Goal: Information Seeking & Learning: Learn about a topic

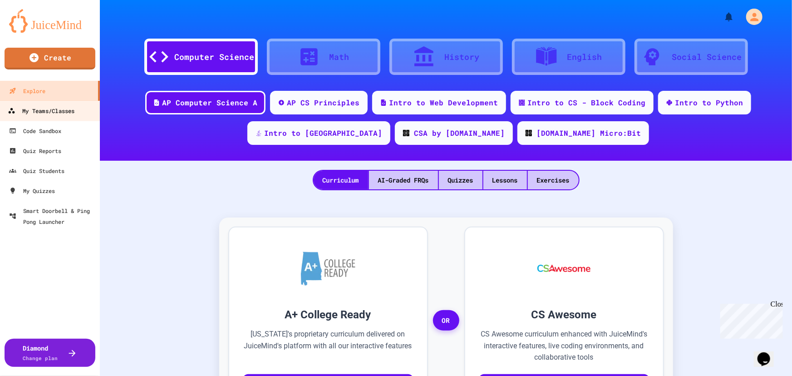
click at [43, 106] on div "My Teams/Classes" at bounding box center [41, 110] width 67 height 11
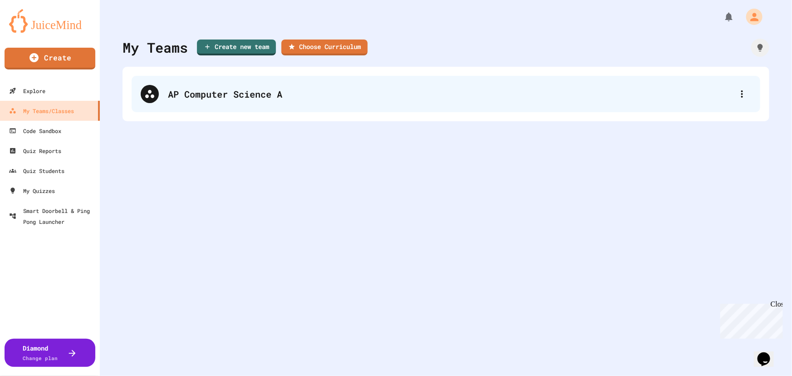
drag, startPoint x: 270, startPoint y: 0, endPoint x: 475, endPoint y: 77, distance: 219.5
click at [475, 77] on div "AP Computer Science A" at bounding box center [446, 94] width 628 height 36
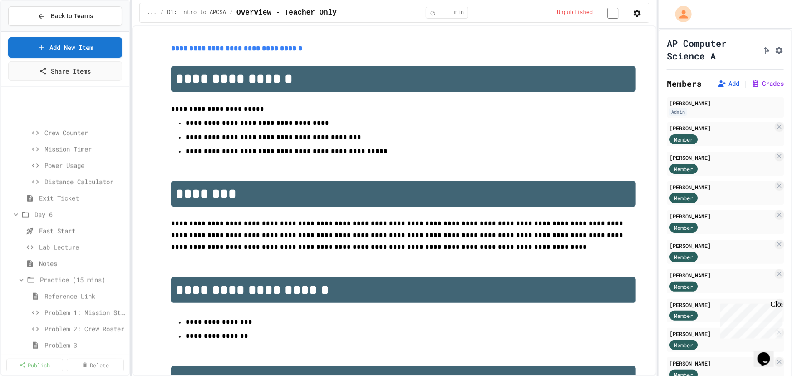
scroll to position [784, 0]
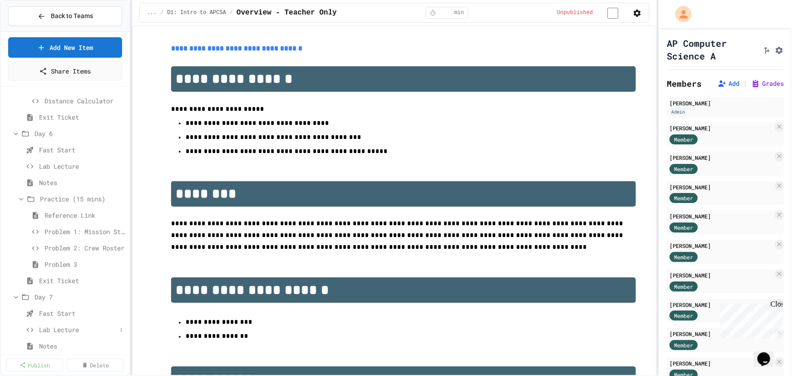
click at [60, 325] on span "Lab Lecture" at bounding box center [78, 330] width 78 height 10
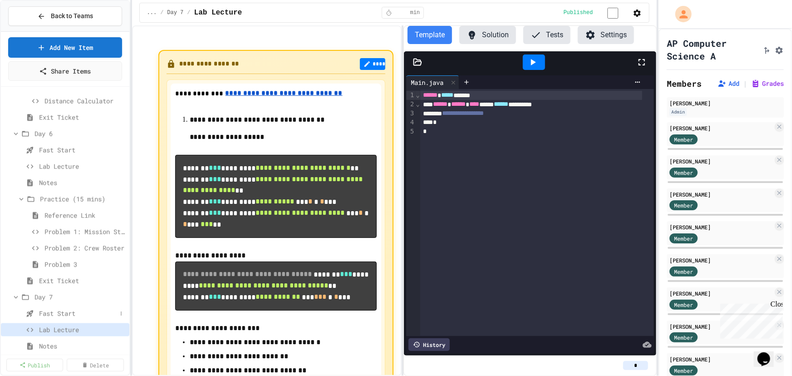
click at [58, 313] on span "Fast Start" at bounding box center [78, 314] width 78 height 10
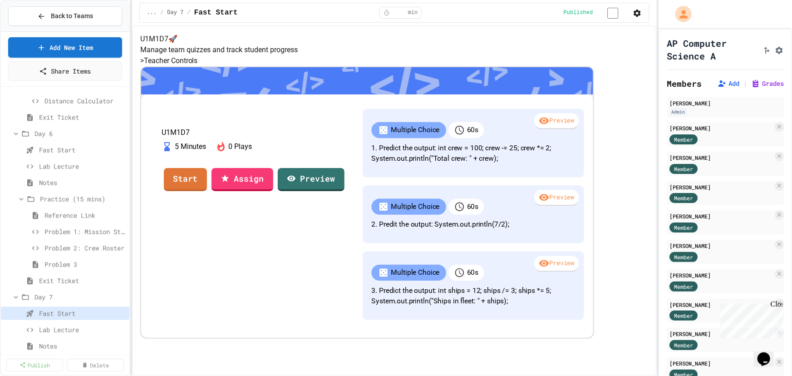
scroll to position [3, 0]
click at [66, 347] on span "Notes" at bounding box center [78, 346] width 78 height 10
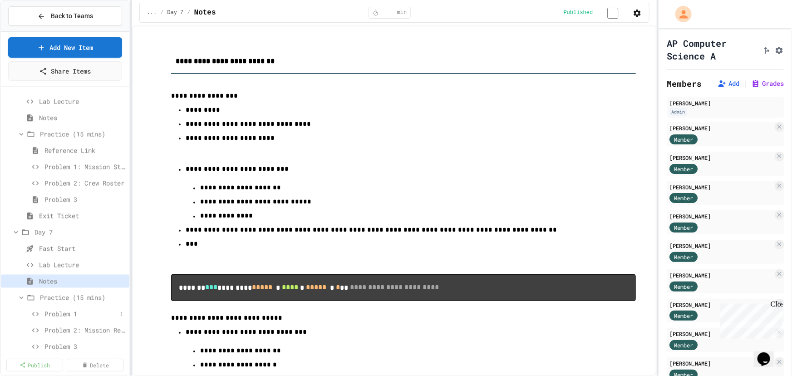
scroll to position [825, 0]
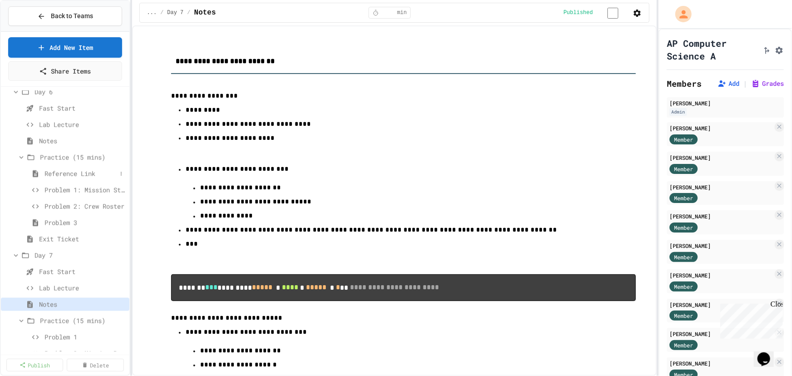
click at [59, 172] on span "Reference Link" at bounding box center [80, 174] width 72 height 10
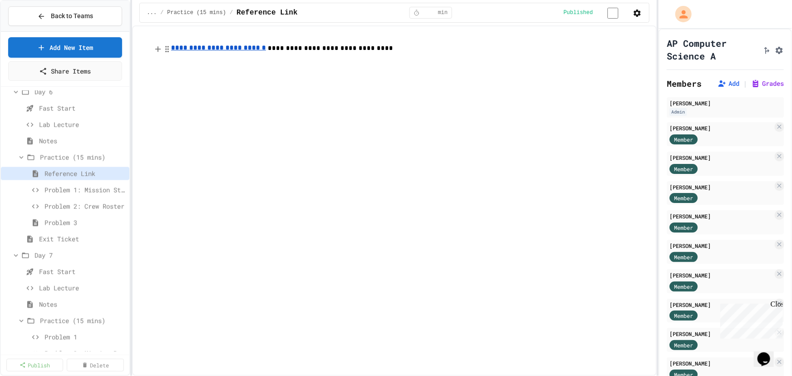
click at [210, 51] on u "**********" at bounding box center [218, 47] width 95 height 6
click at [217, 36] on link "[URL][DOMAIN_NAME]" at bounding box center [221, 31] width 64 height 9
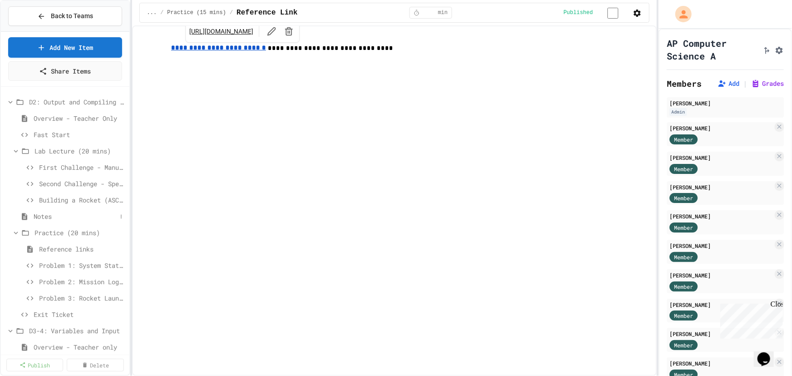
scroll to position [123, 0]
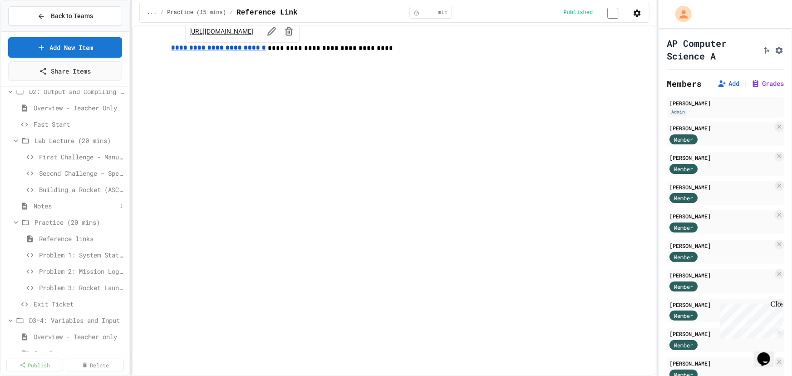
click at [42, 205] on span "Notes" at bounding box center [75, 206] width 83 height 10
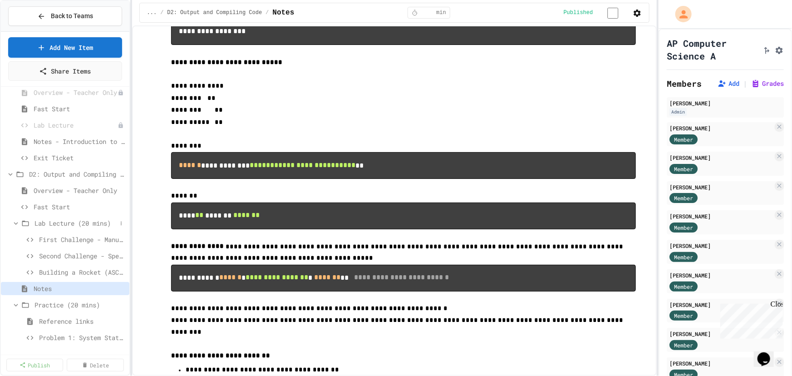
scroll to position [82, 0]
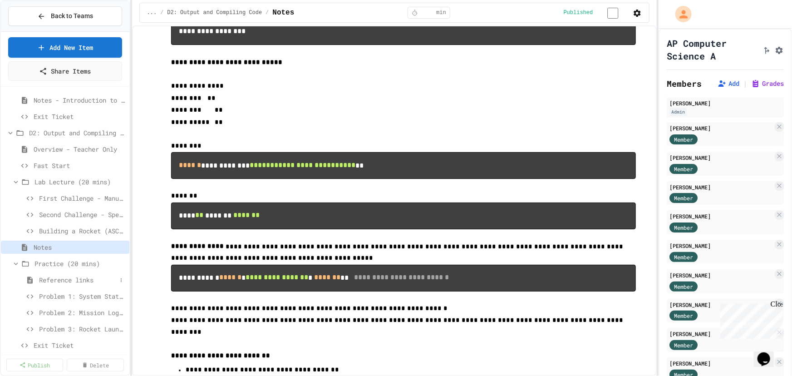
click at [53, 285] on div "Reference links" at bounding box center [65, 279] width 128 height 13
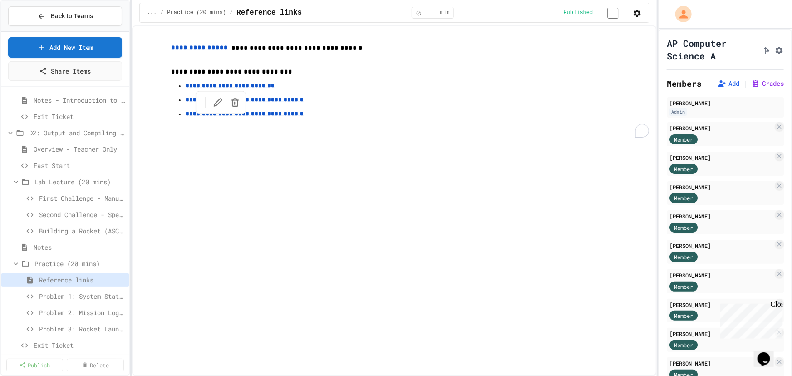
click at [221, 117] on u "**********" at bounding box center [245, 114] width 118 height 6
click at [234, 105] on link "[URL][DOMAIN_NAME]" at bounding box center [232, 102] width 64 height 9
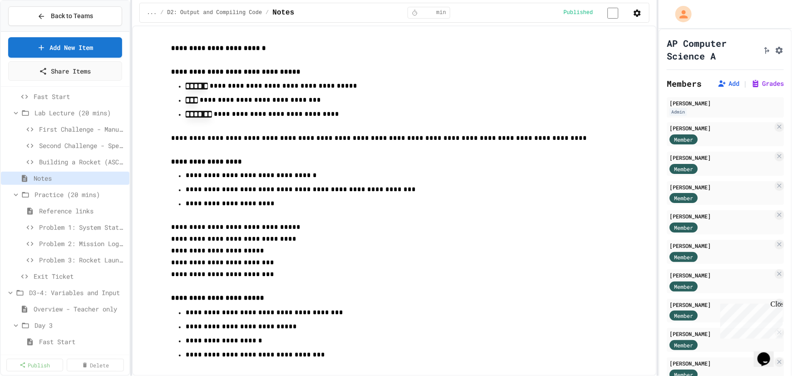
scroll to position [165, 0]
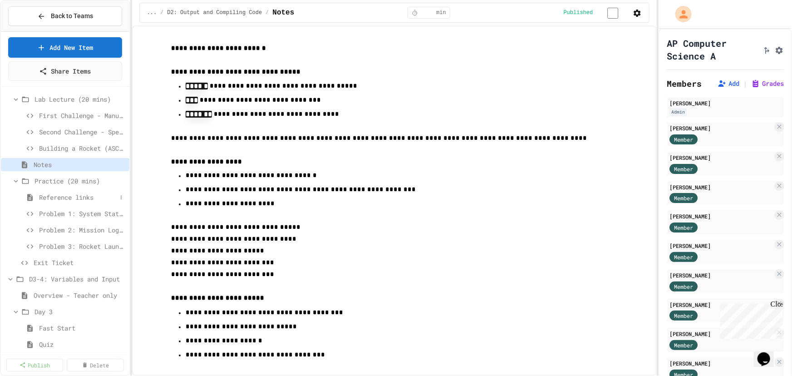
click at [55, 193] on span "Reference links" at bounding box center [78, 197] width 78 height 10
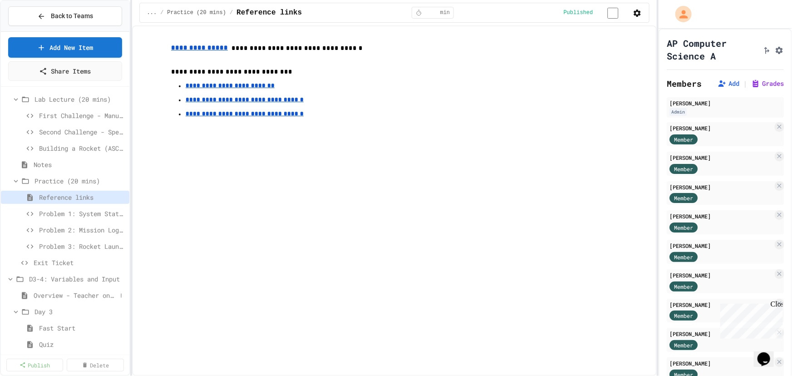
click at [61, 294] on span "Overview - Teacher only" at bounding box center [75, 295] width 83 height 10
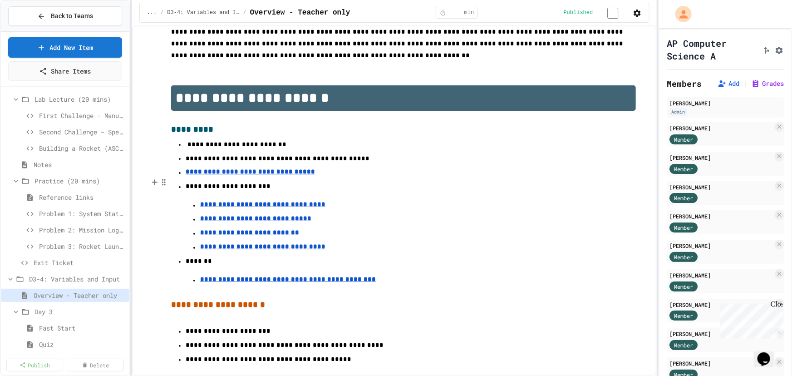
scroll to position [247, 0]
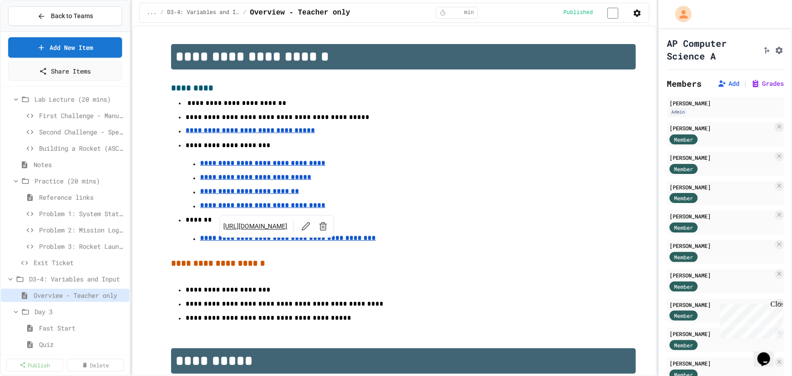
click at [244, 241] on u "**********" at bounding box center [288, 238] width 176 height 6
click at [262, 222] on link "[URL][DOMAIN_NAME]" at bounding box center [256, 226] width 64 height 9
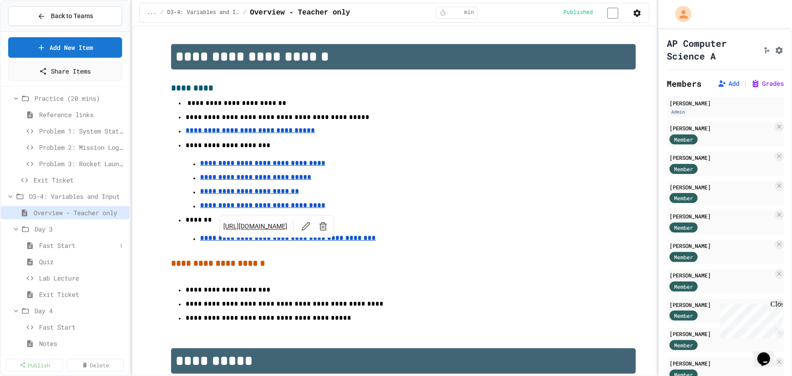
click at [53, 244] on span "Fast Start" at bounding box center [78, 245] width 78 height 10
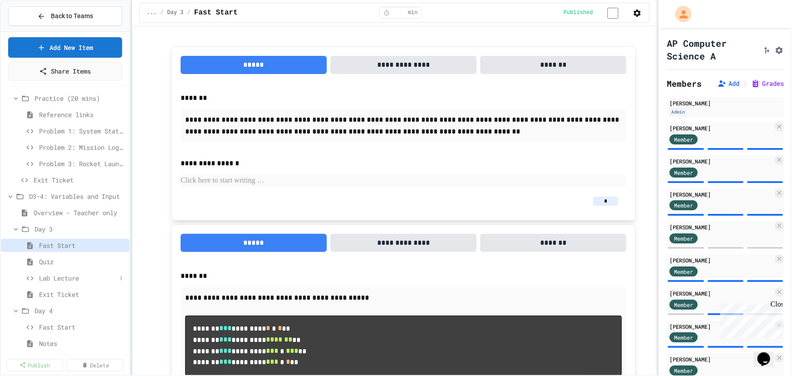
click at [56, 278] on span "Lab Lecture" at bounding box center [78, 278] width 78 height 10
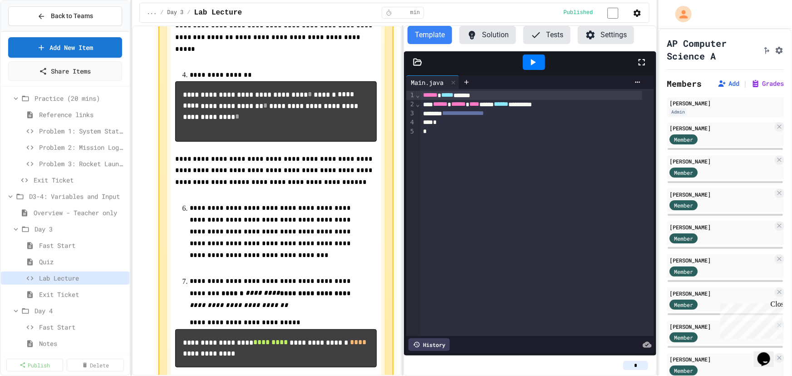
scroll to position [618, 0]
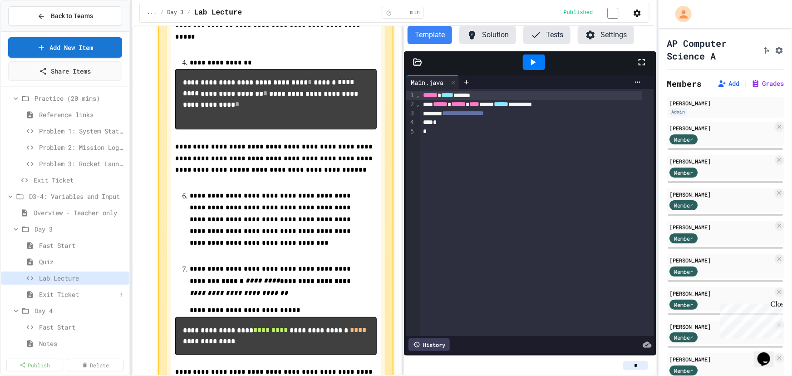
click at [55, 295] on span "Exit Ticket" at bounding box center [78, 294] width 78 height 10
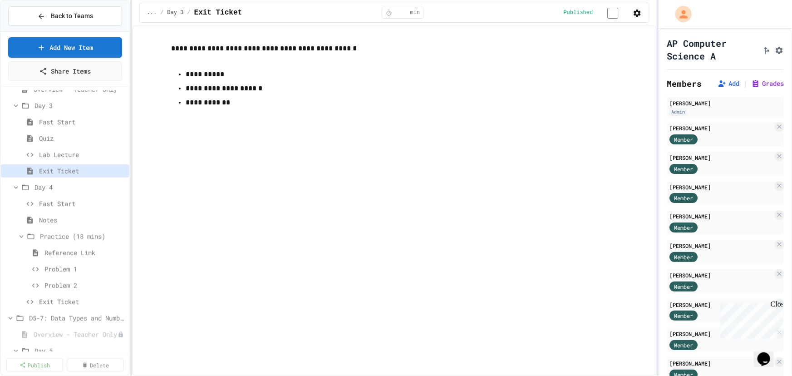
scroll to position [371, 0]
click at [51, 204] on span "Fast Start" at bounding box center [78, 203] width 78 height 10
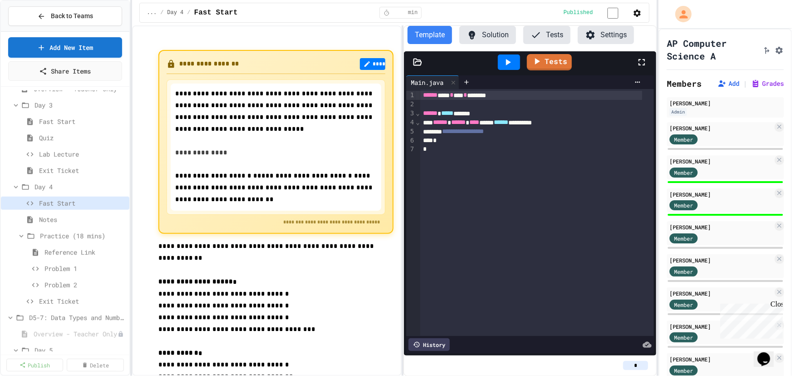
click at [46, 218] on span "Notes" at bounding box center [82, 220] width 87 height 10
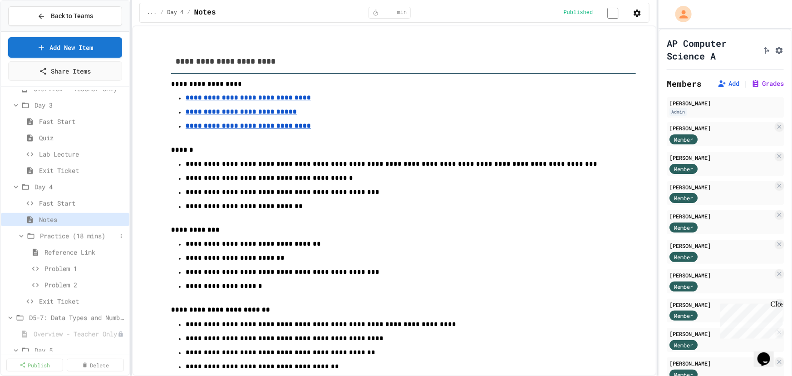
click at [59, 233] on span "Practice (18 mins)" at bounding box center [78, 236] width 77 height 10
click at [59, 233] on span "Practice (18 mins)" at bounding box center [83, 236] width 86 height 10
click at [63, 250] on span "Reference Link" at bounding box center [80, 252] width 72 height 10
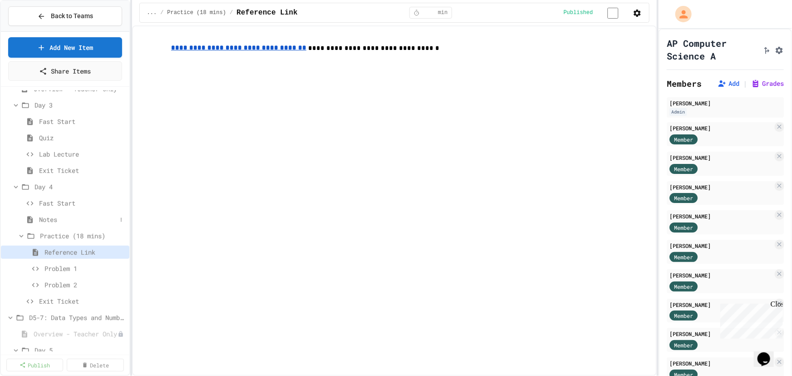
click at [47, 220] on span "Notes" at bounding box center [78, 220] width 78 height 10
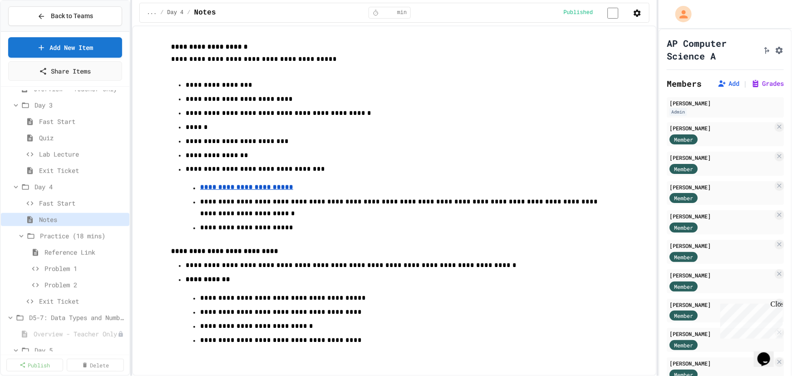
scroll to position [466, 0]
click at [51, 232] on span "Practice (18 mins)" at bounding box center [78, 236] width 77 height 10
click at [60, 231] on span "Practice (18 mins)" at bounding box center [78, 236] width 77 height 10
click at [71, 251] on span "Reference Link" at bounding box center [80, 252] width 72 height 10
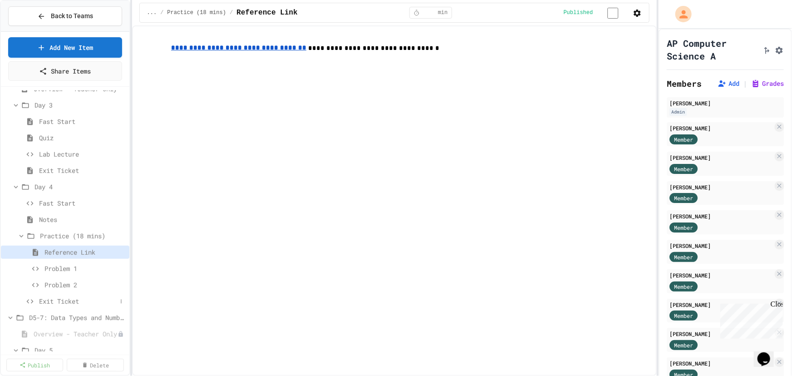
click at [64, 298] on span "Exit Ticket" at bounding box center [78, 301] width 78 height 10
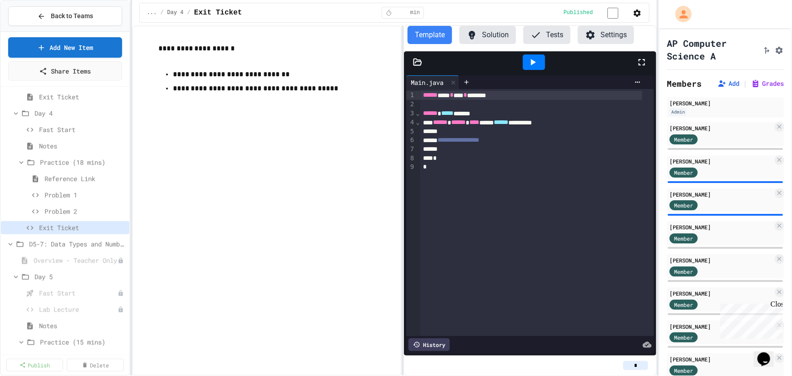
scroll to position [454, 0]
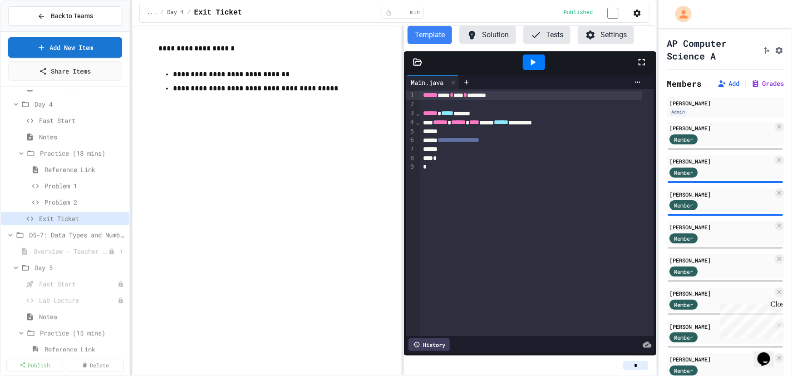
click at [67, 252] on span "Overview - Teacher Only" at bounding box center [71, 251] width 75 height 10
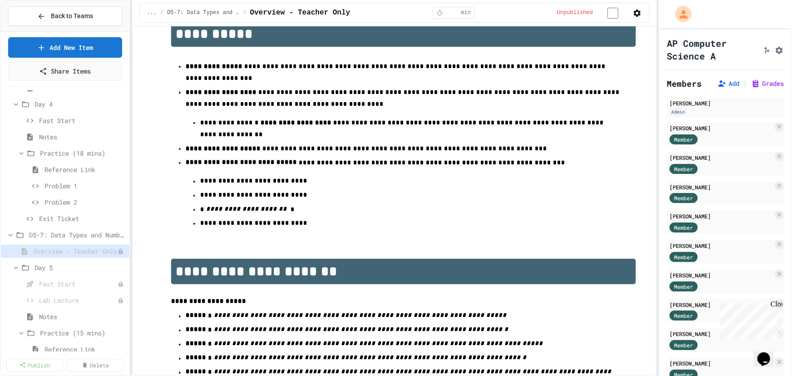
scroll to position [686, 0]
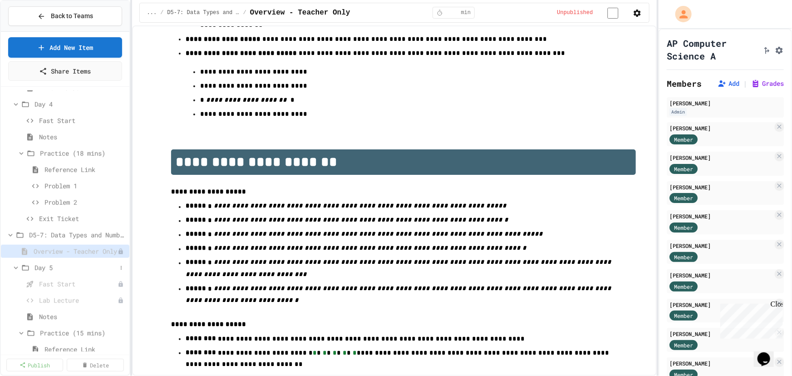
click at [44, 268] on span "Day 5" at bounding box center [75, 268] width 82 height 10
click at [13, 266] on icon at bounding box center [16, 268] width 8 height 8
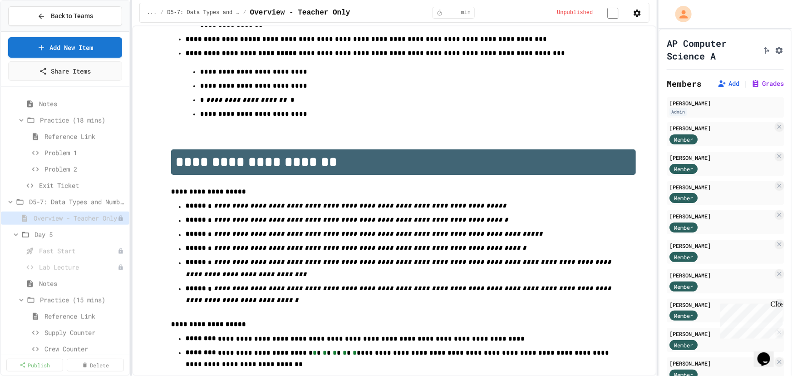
scroll to position [536, 0]
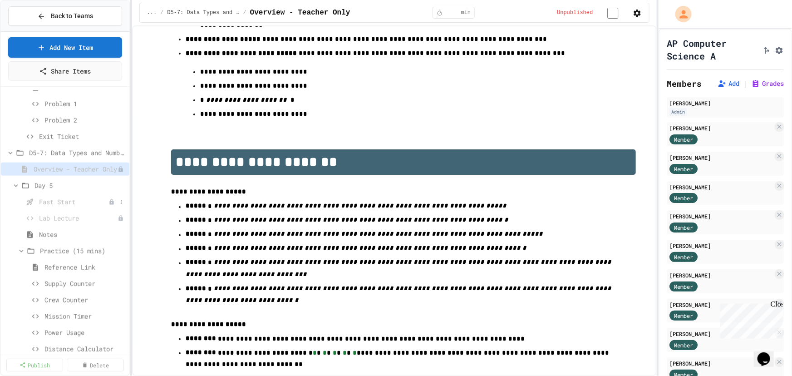
click at [61, 203] on span "Fast Start" at bounding box center [73, 202] width 69 height 10
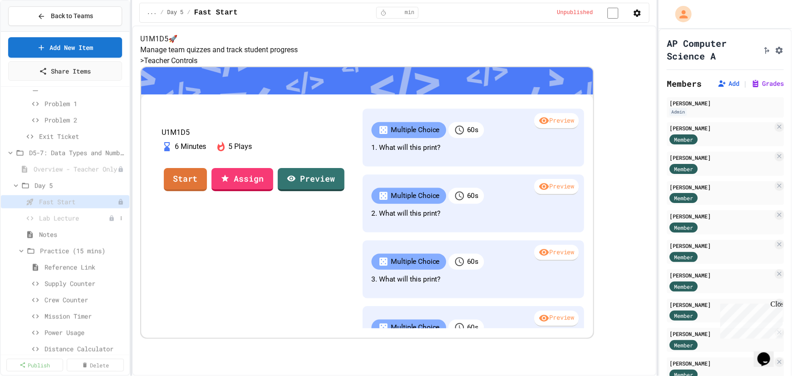
click at [68, 216] on span "Lab Lecture" at bounding box center [73, 218] width 69 height 10
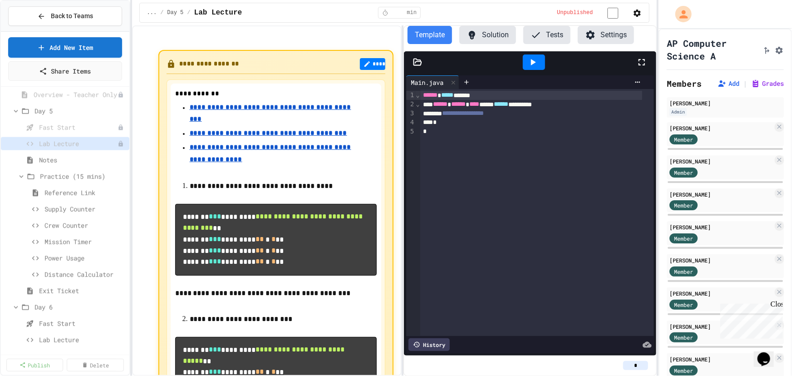
scroll to position [618, 0]
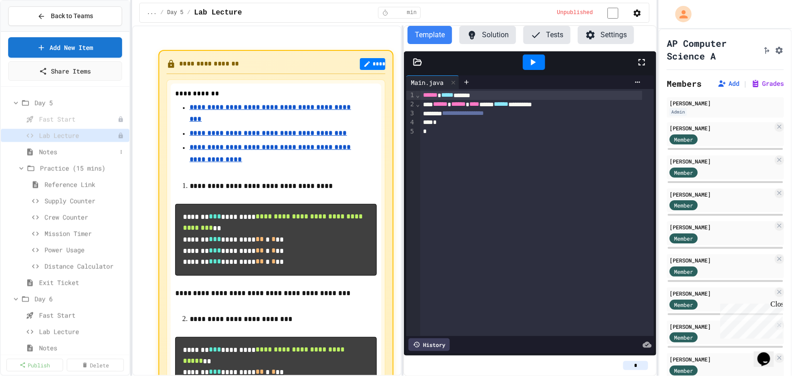
click at [49, 149] on span "Notes" at bounding box center [78, 152] width 78 height 10
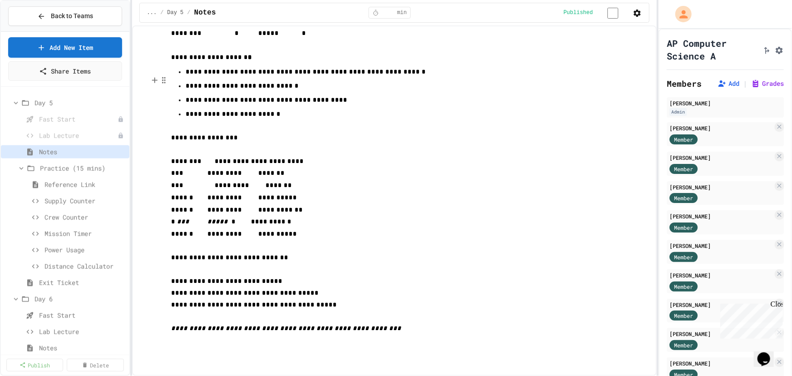
scroll to position [159, 0]
click at [56, 184] on span "Reference Link" at bounding box center [80, 185] width 72 height 10
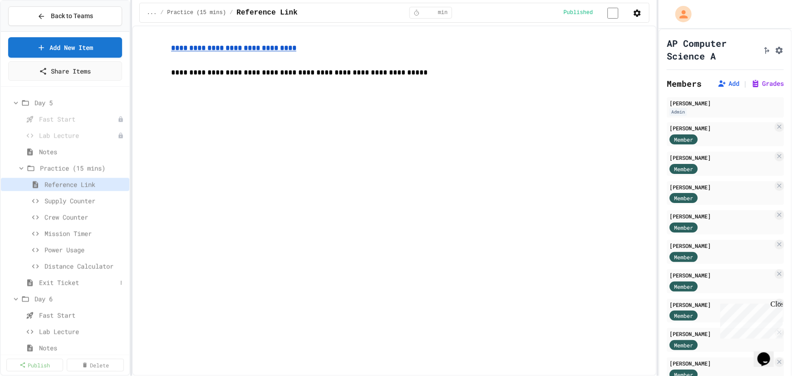
click at [68, 279] on span "Exit Ticket" at bounding box center [78, 283] width 78 height 10
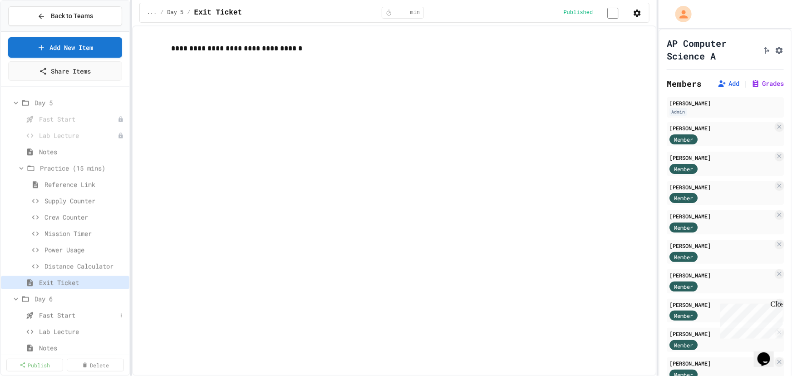
click at [49, 313] on span "Fast Start" at bounding box center [78, 315] width 78 height 10
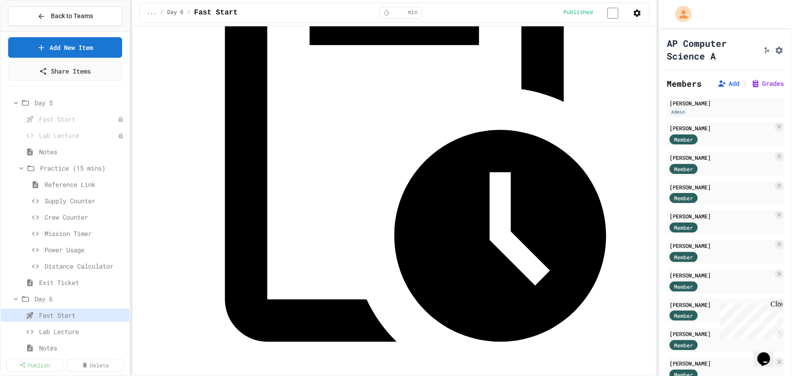
scroll to position [206, 0]
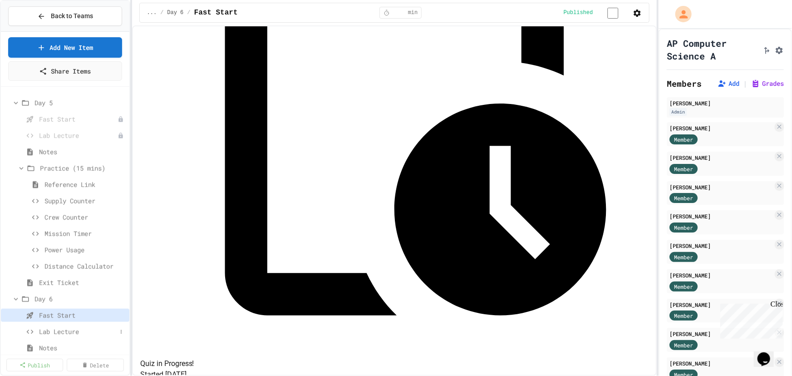
click at [44, 328] on span "Lab Lecture" at bounding box center [78, 332] width 78 height 10
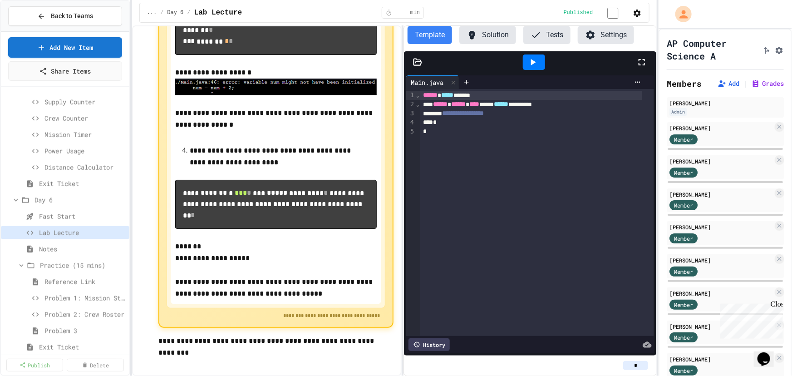
scroll to position [742, 0]
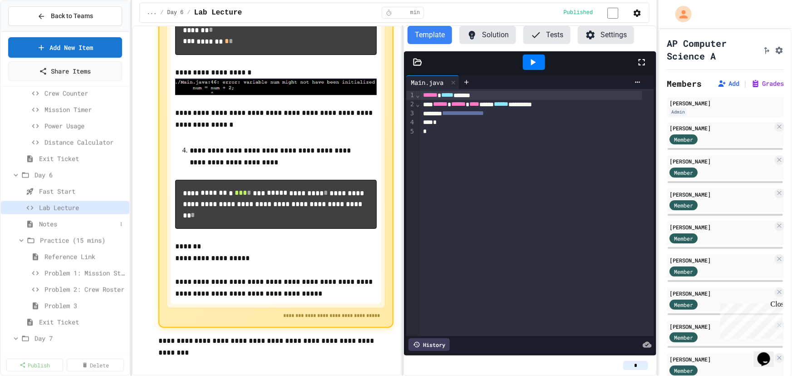
click at [50, 221] on span "Notes" at bounding box center [78, 224] width 78 height 10
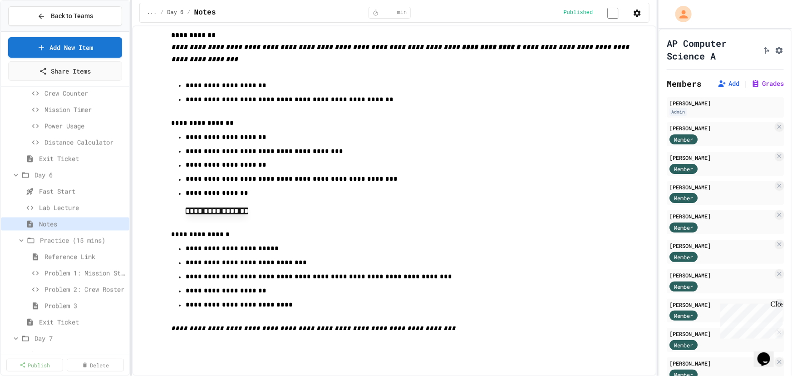
scroll to position [615, 0]
click at [63, 240] on span "Practice (15 mins)" at bounding box center [78, 240] width 77 height 10
click at [63, 240] on span "Practice (15 mins)" at bounding box center [83, 240] width 86 height 10
click at [59, 257] on span "Reference Link" at bounding box center [80, 257] width 72 height 10
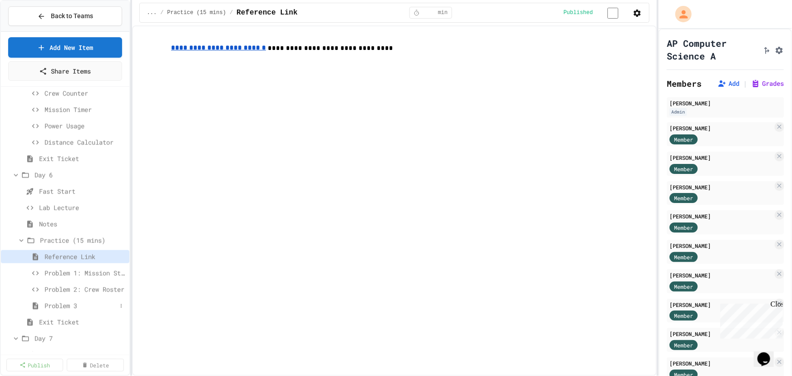
click at [63, 304] on span "Problem 3" at bounding box center [80, 306] width 72 height 10
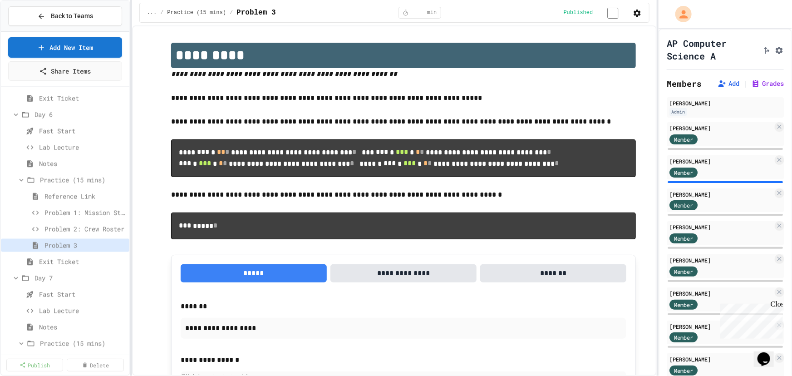
scroll to position [866, 0]
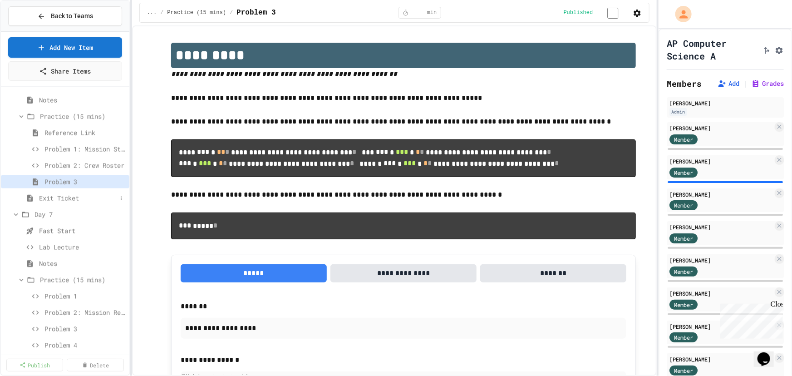
click at [54, 198] on span "Exit Ticket" at bounding box center [78, 198] width 78 height 10
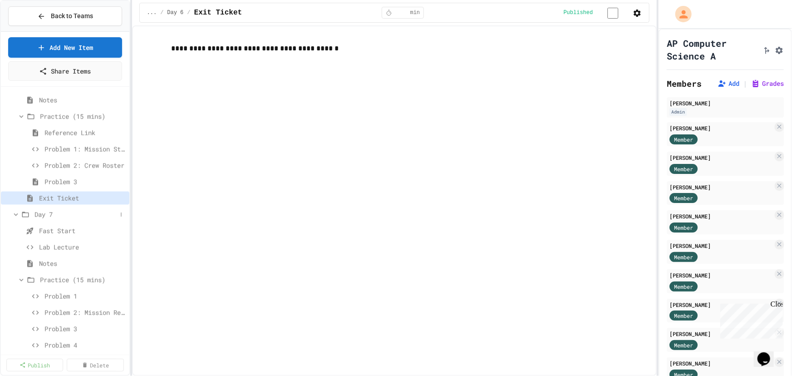
click at [38, 214] on span "Day 7" at bounding box center [75, 215] width 82 height 10
click at [41, 215] on span "Day 7" at bounding box center [75, 215] width 82 height 10
click at [56, 229] on span "Fast Start" at bounding box center [78, 231] width 78 height 10
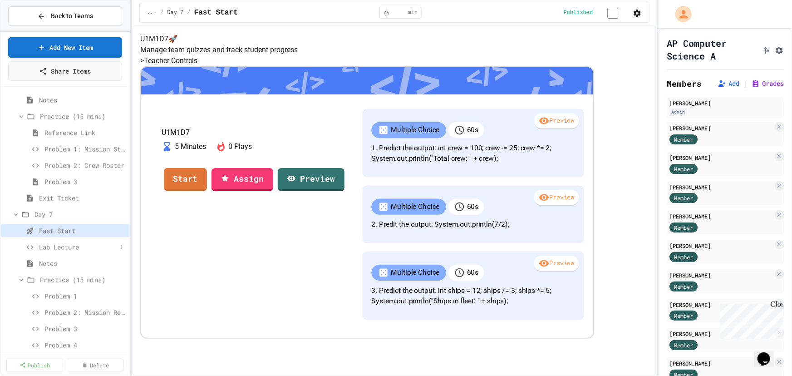
click at [55, 249] on span "Lab Lecture" at bounding box center [78, 247] width 78 height 10
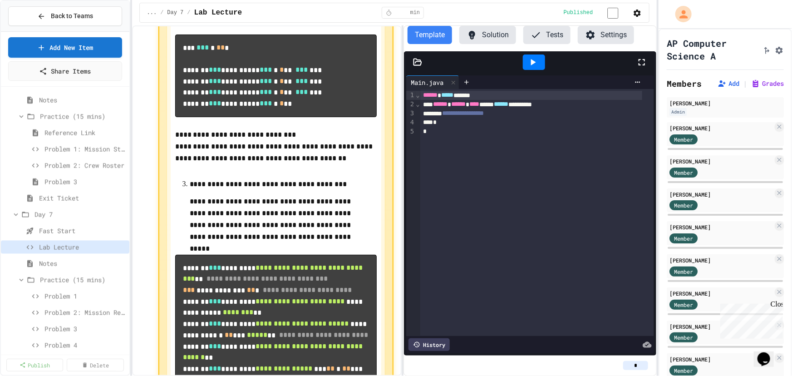
scroll to position [1234, 0]
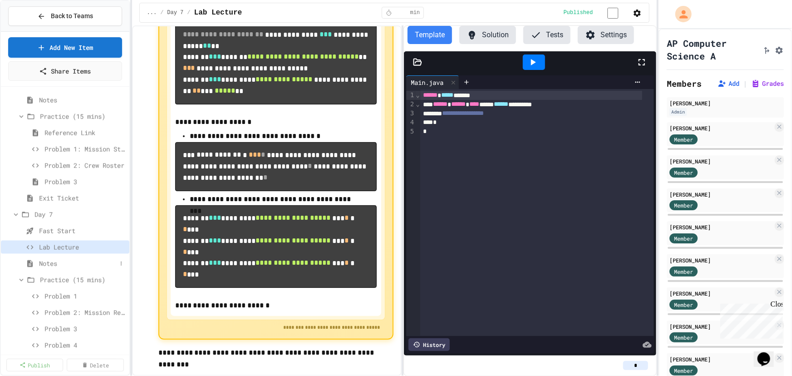
click at [44, 267] on span "Notes" at bounding box center [78, 264] width 78 height 10
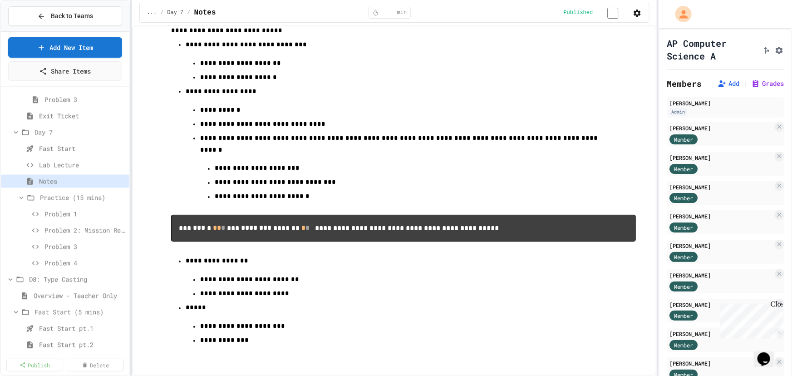
scroll to position [1072, 0]
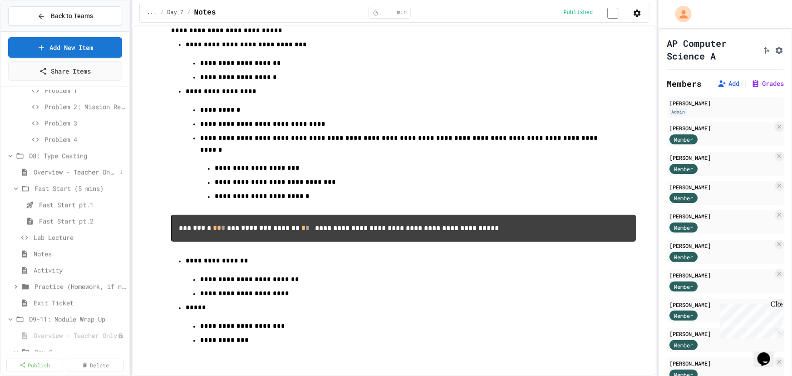
click at [46, 171] on span "Overview - Teacher Only" at bounding box center [75, 172] width 83 height 10
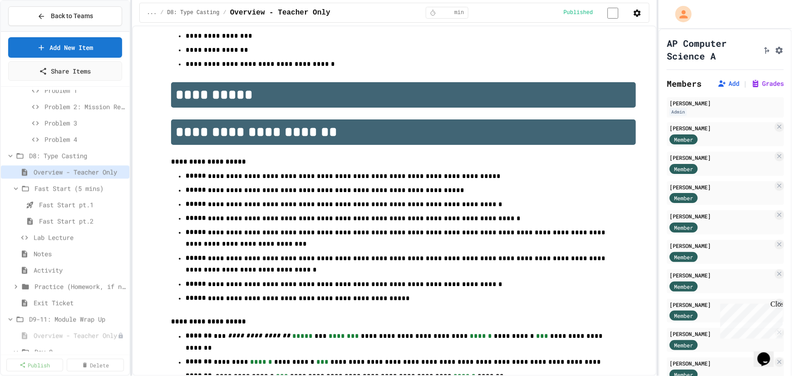
scroll to position [468, 0]
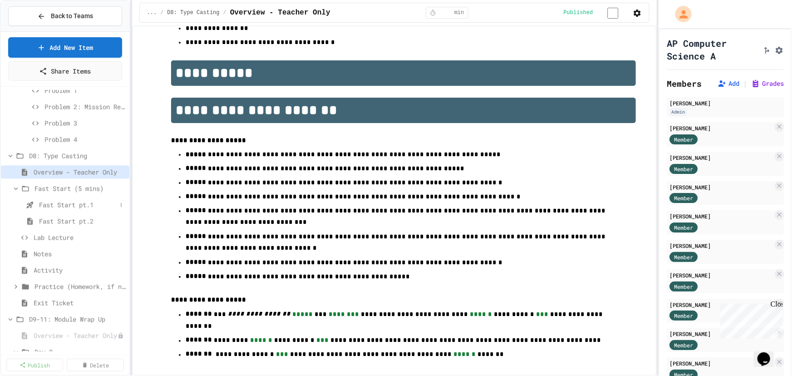
click at [56, 202] on span "Fast Start pt.1" at bounding box center [78, 205] width 78 height 10
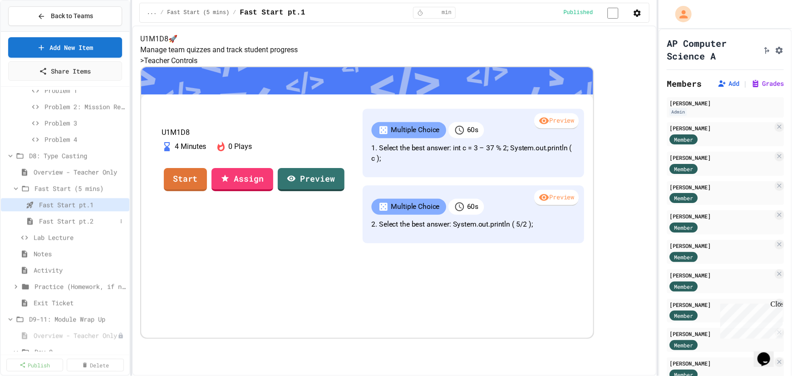
click at [57, 218] on span "Fast Start pt.2" at bounding box center [78, 221] width 78 height 10
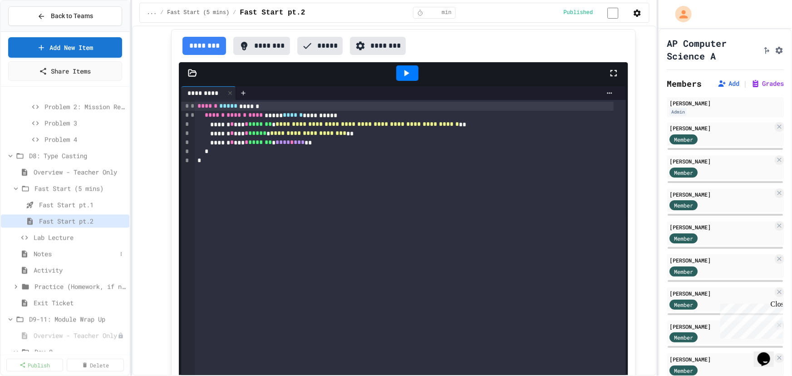
scroll to position [1155, 0]
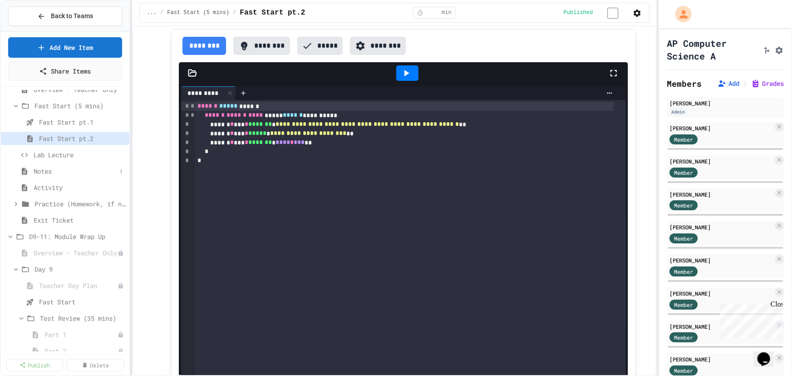
click at [44, 172] on span "Notes" at bounding box center [75, 171] width 83 height 10
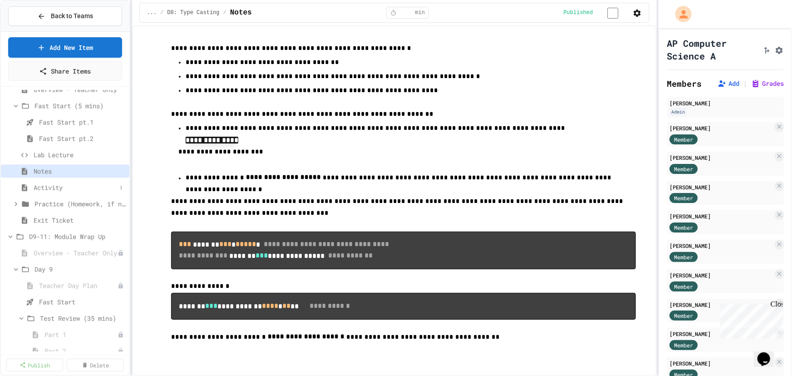
click at [47, 187] on span "Activity" at bounding box center [75, 187] width 83 height 10
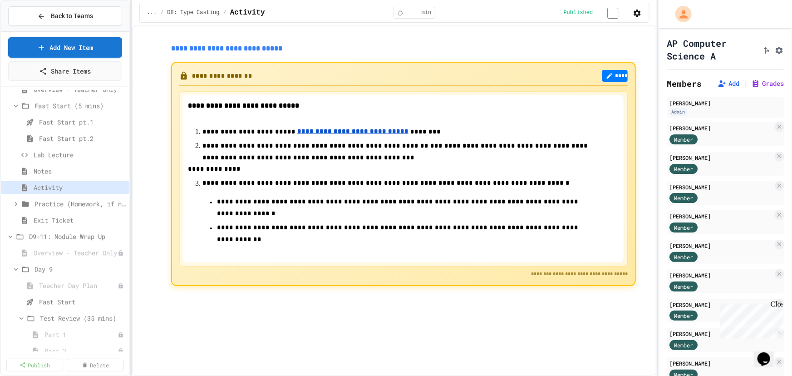
click at [317, 134] on u "**********" at bounding box center [352, 131] width 111 height 6
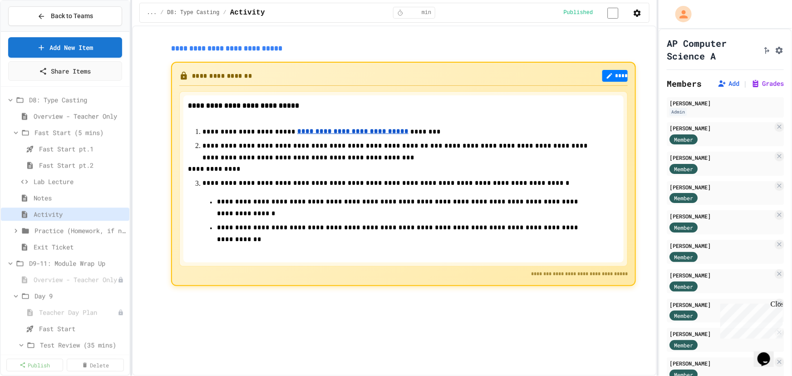
scroll to position [1113, 0]
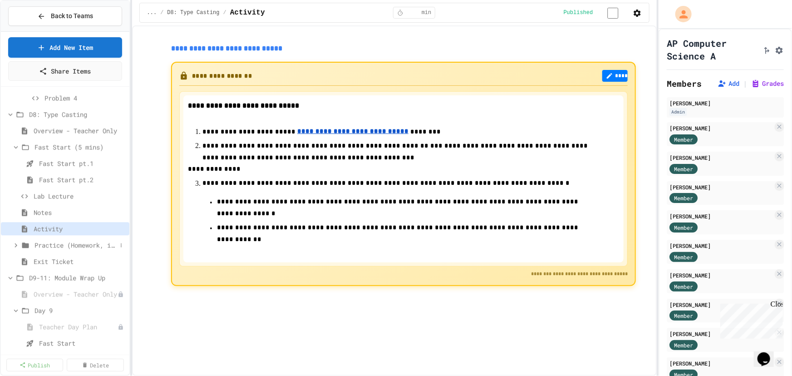
click at [16, 242] on icon at bounding box center [16, 245] width 8 height 8
click at [67, 261] on span "Reference link" at bounding box center [78, 261] width 78 height 10
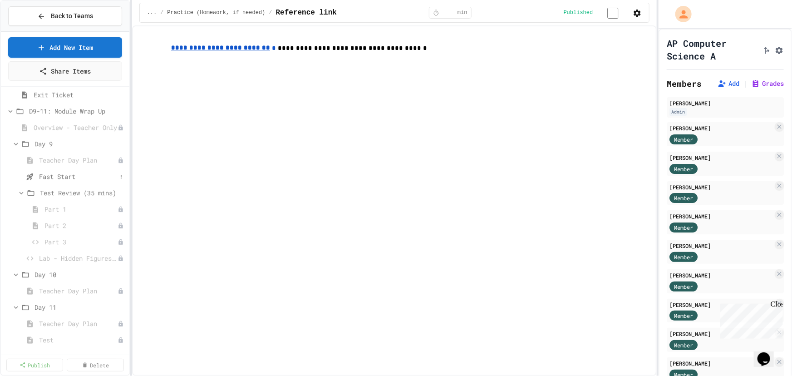
scroll to position [1485, 0]
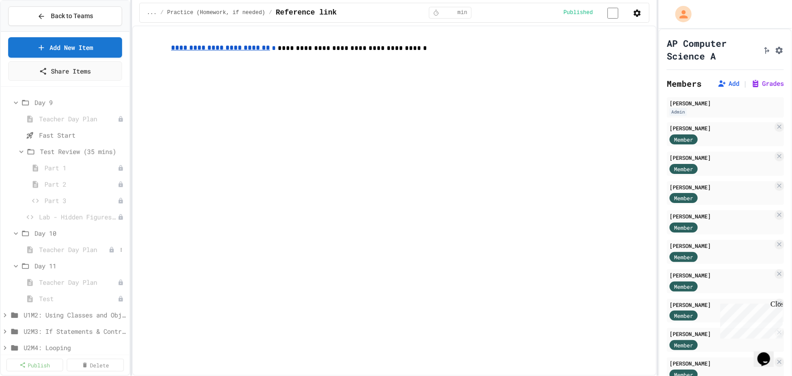
click at [49, 249] on span "Teacher Day Plan" at bounding box center [73, 250] width 69 height 10
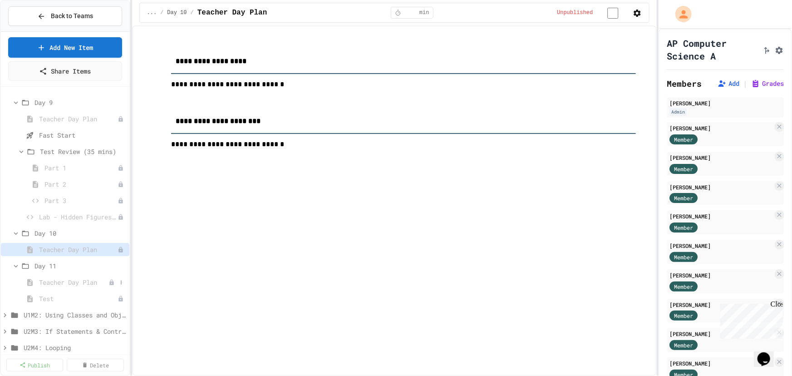
click at [54, 283] on span "Teacher Day Plan" at bounding box center [73, 282] width 69 height 10
